Goal: Transaction & Acquisition: Purchase product/service

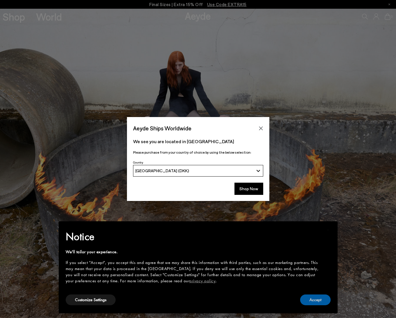
drag, startPoint x: 321, startPoint y: 296, endPoint x: 317, endPoint y: 291, distance: 5.9
click at [321, 296] on button "Accept" at bounding box center [315, 299] width 30 height 11
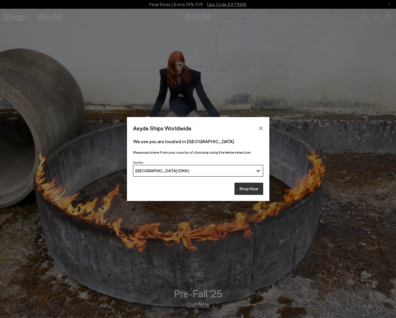
click at [256, 186] on button "Shop Now" at bounding box center [248, 189] width 29 height 12
click at [250, 193] on button "Shop Now" at bounding box center [248, 189] width 29 height 12
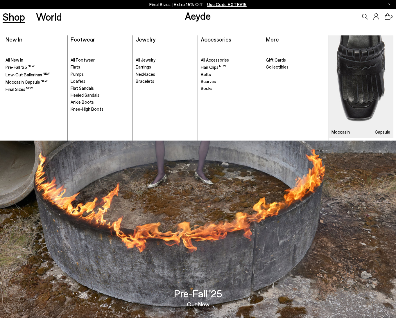
click at [86, 93] on span "Heeled Sandals" at bounding box center [85, 94] width 29 height 5
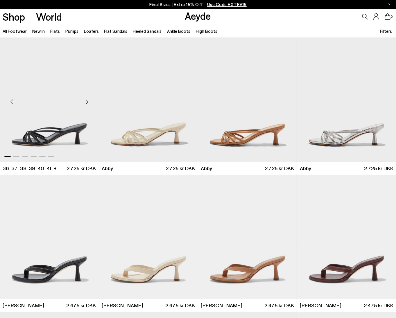
click at [89, 101] on div "Next slide" at bounding box center [86, 101] width 17 height 17
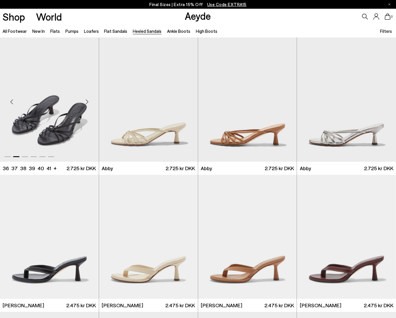
click at [89, 101] on div "Next slide" at bounding box center [86, 101] width 17 height 17
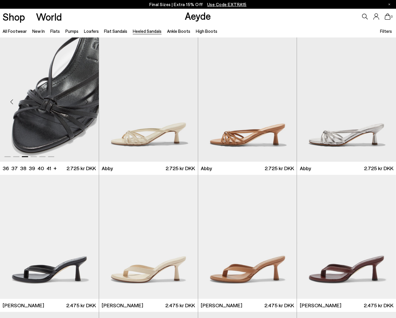
click at [89, 101] on div "Next slide" at bounding box center [86, 101] width 17 height 17
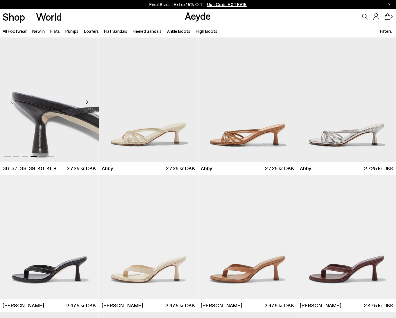
click at [89, 101] on div "Next slide" at bounding box center [86, 101] width 17 height 17
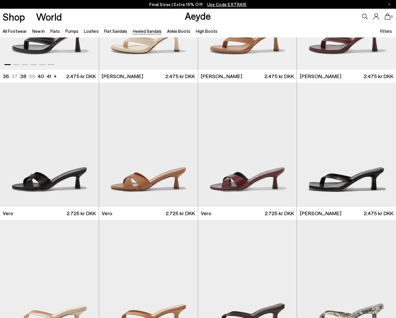
scroll to position [272, 0]
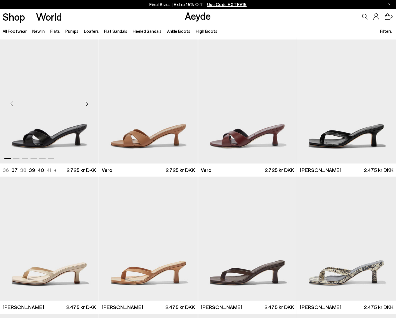
click at [87, 105] on div "Next slide" at bounding box center [86, 103] width 17 height 17
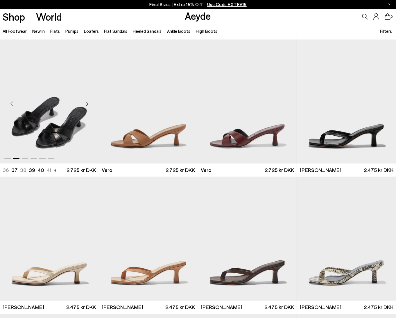
click at [87, 106] on div "Next slide" at bounding box center [86, 103] width 17 height 17
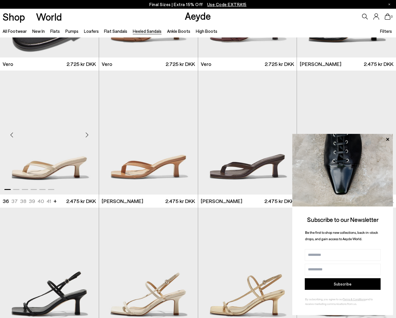
scroll to position [480, 0]
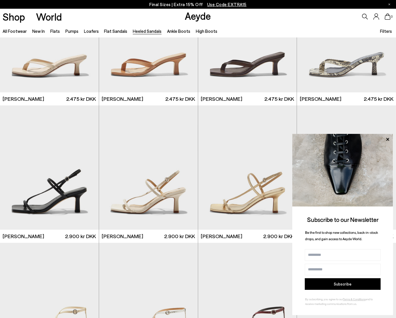
click at [389, 141] on icon at bounding box center [387, 140] width 8 height 8
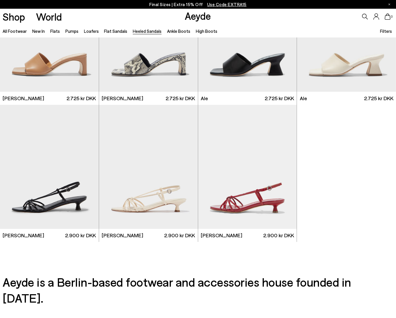
scroll to position [1167, 0]
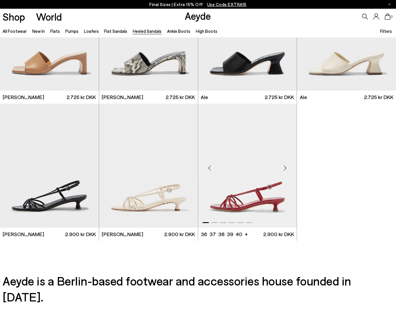
click at [285, 172] on div "Next slide" at bounding box center [284, 167] width 17 height 17
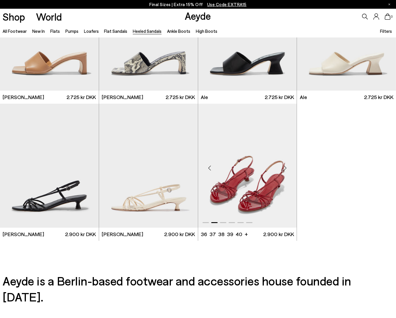
click at [285, 172] on div "Next slide" at bounding box center [284, 167] width 17 height 17
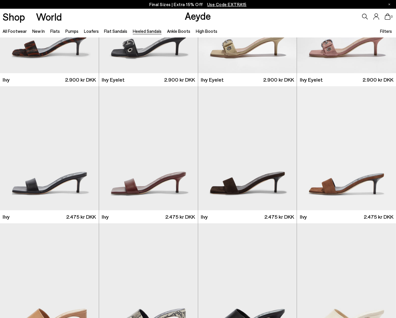
scroll to position [0, 0]
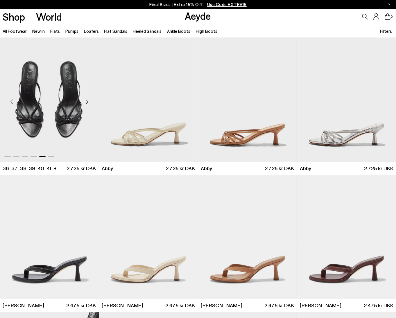
click at [58, 85] on img "5 / 6" at bounding box center [49, 99] width 99 height 124
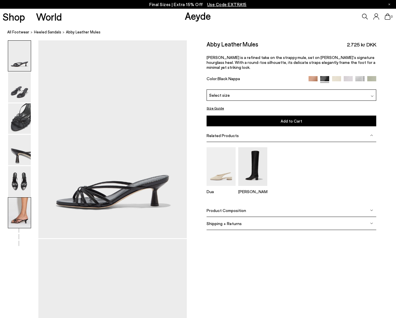
click at [20, 208] on img at bounding box center [19, 212] width 23 height 30
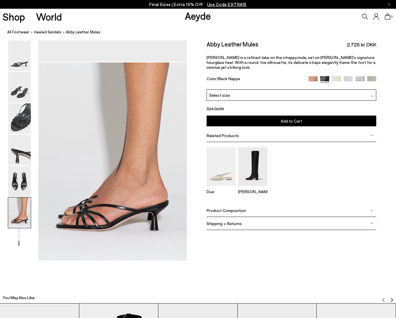
scroll to position [1033, 0]
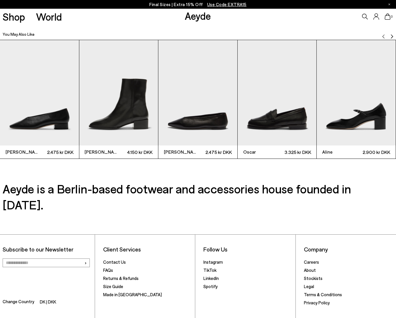
scroll to position [951, 0]
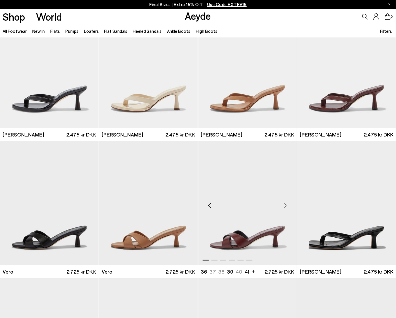
scroll to position [243, 0]
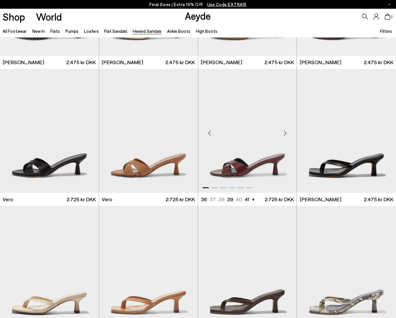
click at [237, 162] on img "1 / 6" at bounding box center [247, 131] width 99 height 124
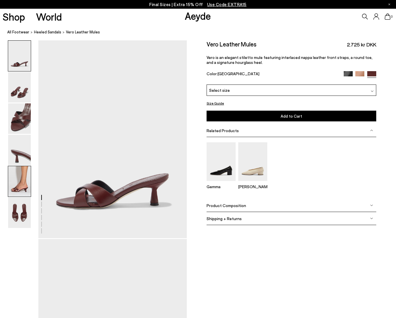
click at [25, 182] on img at bounding box center [19, 181] width 23 height 30
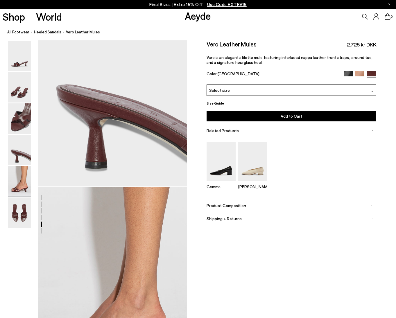
scroll to position [794, 0]
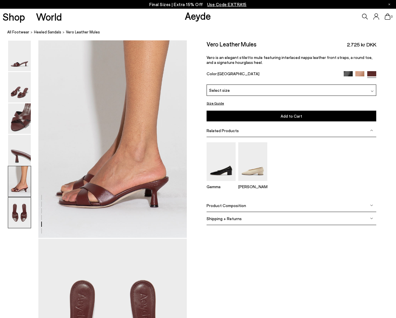
click at [23, 213] on img at bounding box center [19, 212] width 23 height 30
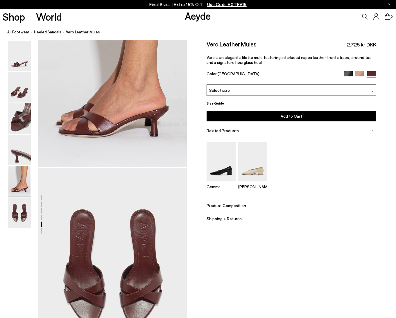
scroll to position [824, 0]
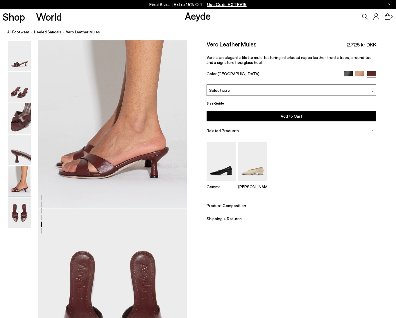
click at [216, 103] on button "Size Guide" at bounding box center [214, 103] width 17 height 7
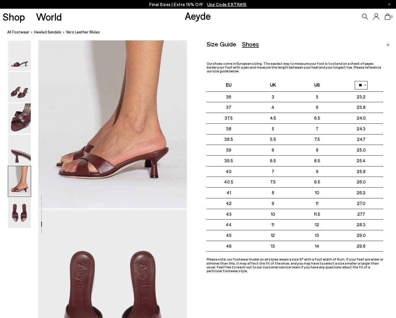
click at [389, 45] on img "Close" at bounding box center [387, 45] width 3 height 3
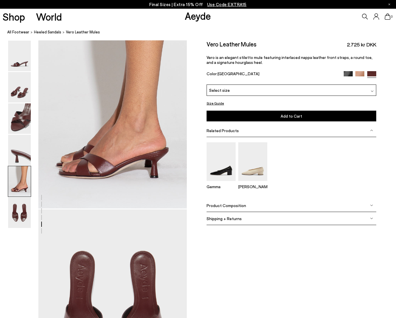
click at [350, 75] on img at bounding box center [347, 75] width 9 height 9
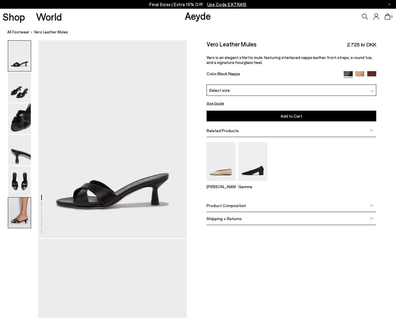
click at [20, 200] on img at bounding box center [19, 212] width 23 height 30
